Goal: Task Accomplishment & Management: Manage account settings

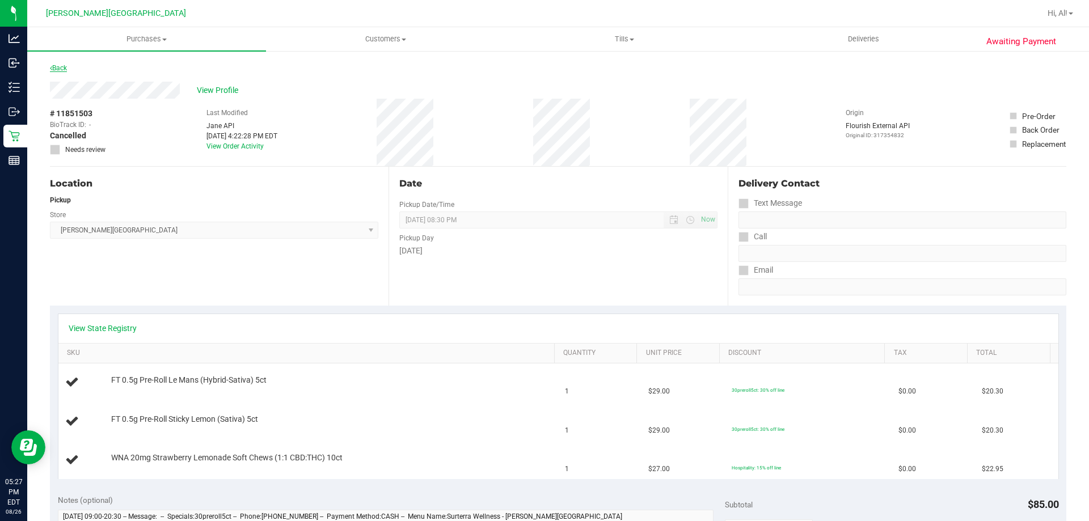
click at [58, 69] on link "Back" at bounding box center [58, 68] width 17 height 8
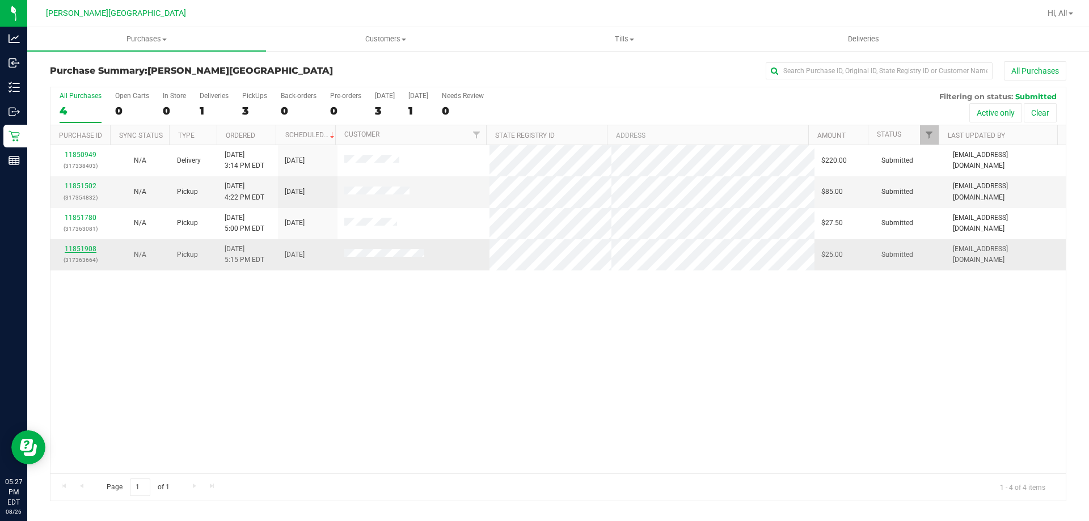
click at [70, 249] on link "11851908" at bounding box center [81, 249] width 32 height 8
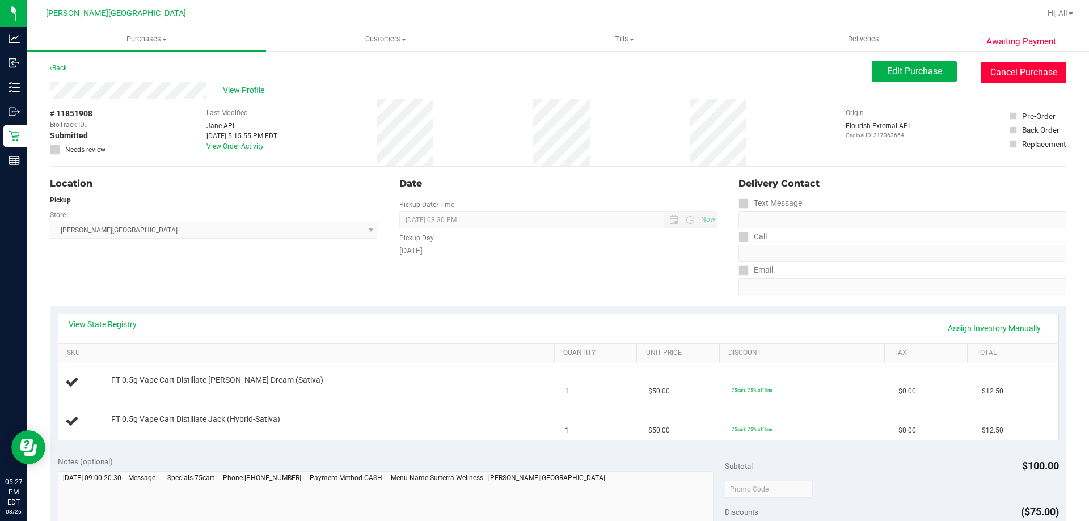
click at [1007, 73] on button "Cancel Purchase" at bounding box center [1023, 73] width 85 height 22
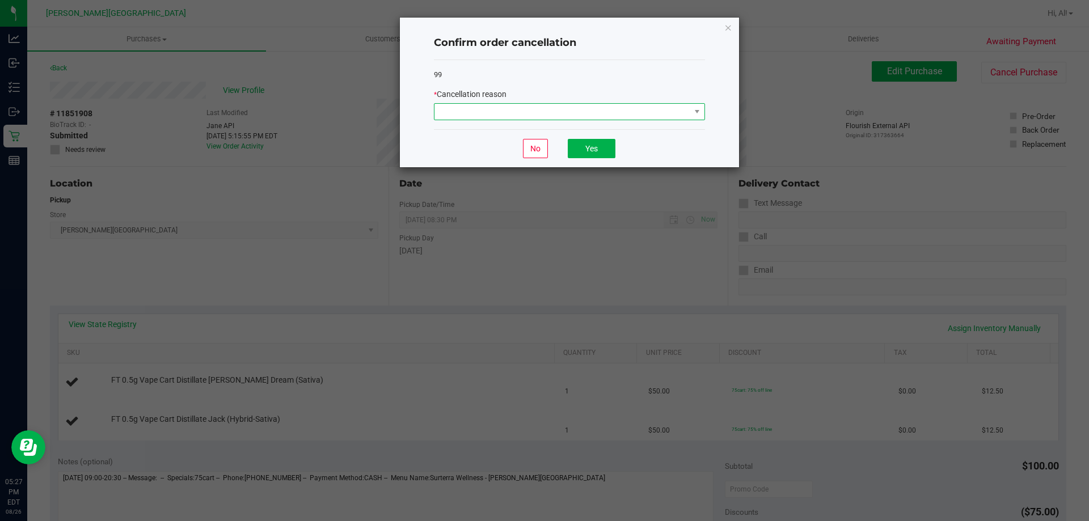
drag, startPoint x: 686, startPoint y: 114, endPoint x: 670, endPoint y: 120, distance: 17.4
click at [677, 116] on span at bounding box center [562, 112] width 256 height 16
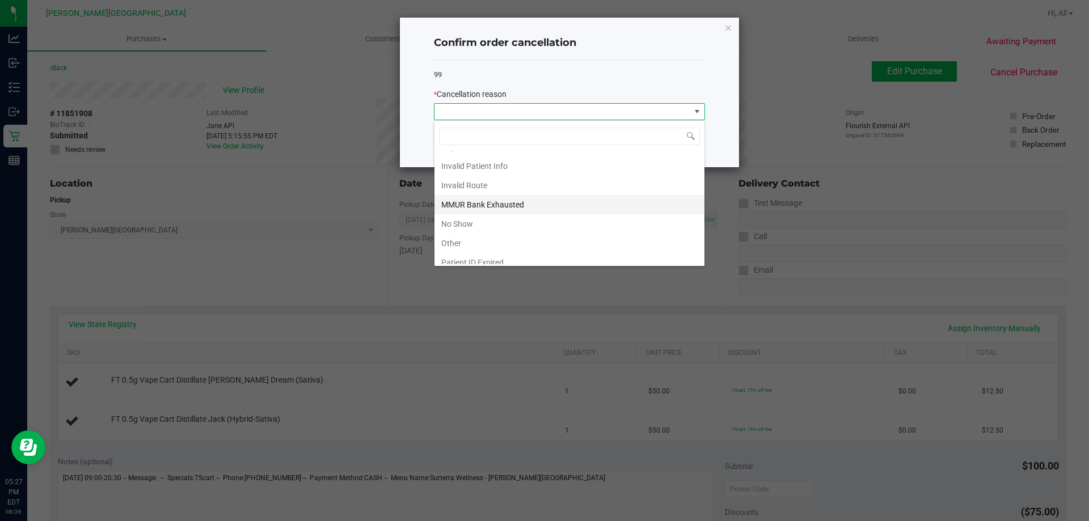
scroll to position [60, 0]
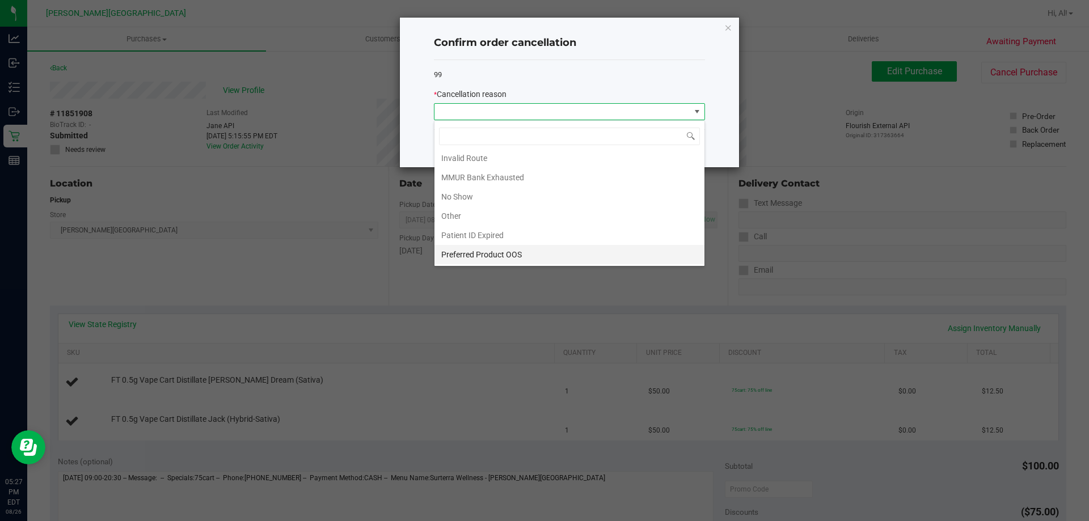
click at [500, 257] on li "Preferred Product OOS" at bounding box center [569, 254] width 270 height 19
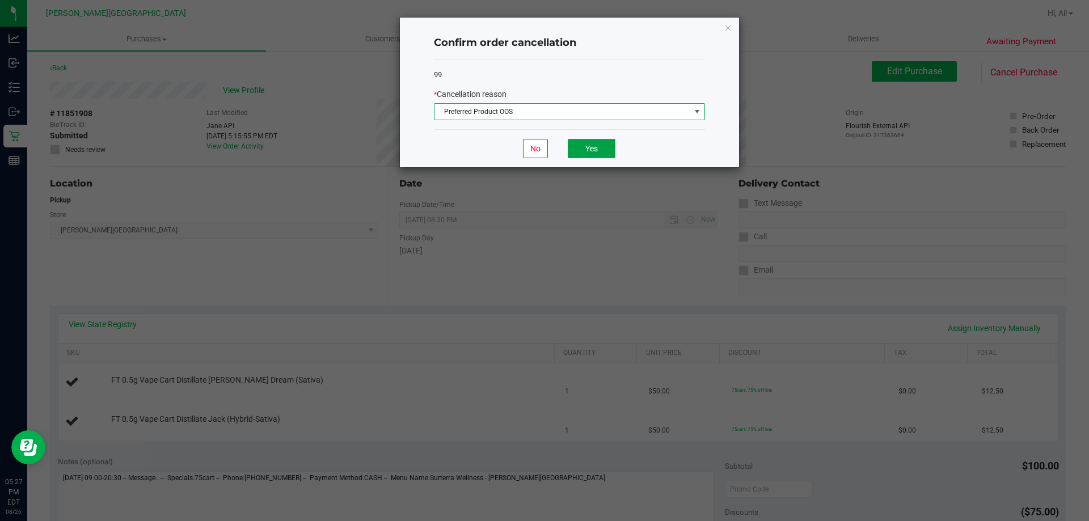
click at [594, 147] on button "Yes" at bounding box center [592, 148] width 48 height 19
